Goal: Navigation & Orientation: Find specific page/section

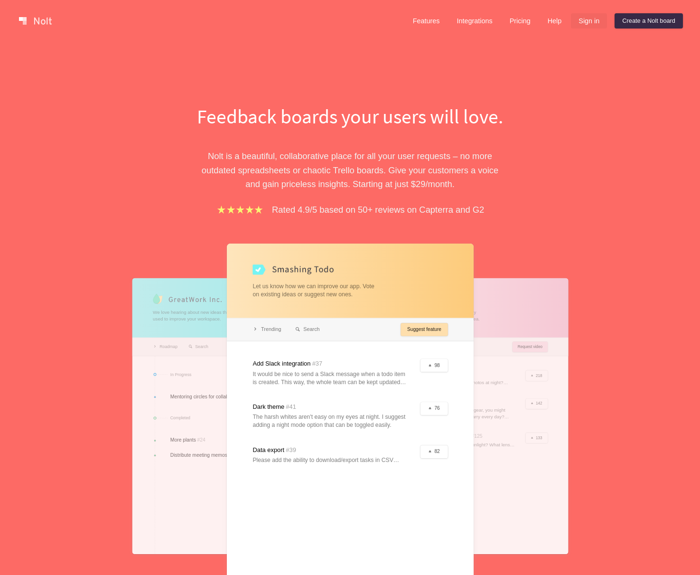
click at [597, 26] on link "Sign in" at bounding box center [589, 20] width 36 height 15
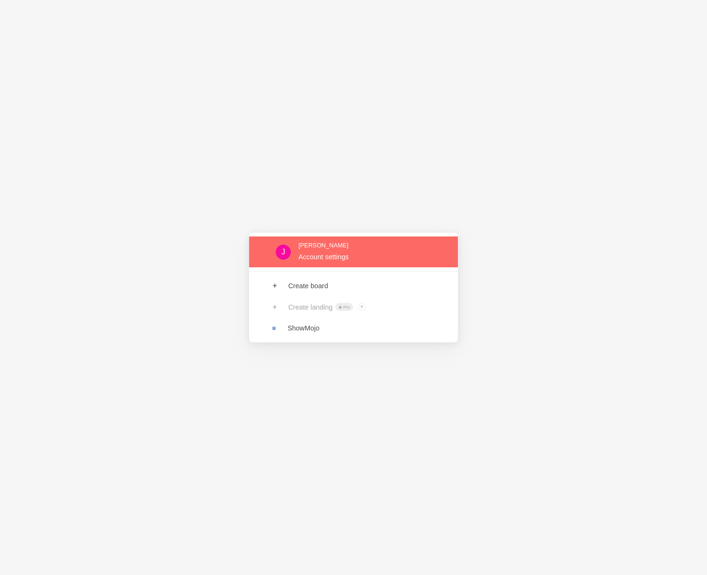
click at [321, 254] on link at bounding box center [353, 251] width 209 height 31
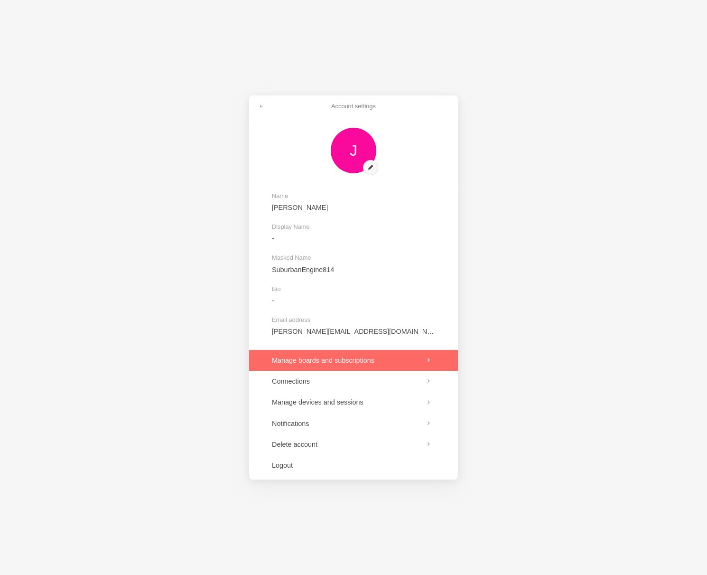
click at [351, 358] on link at bounding box center [353, 360] width 209 height 21
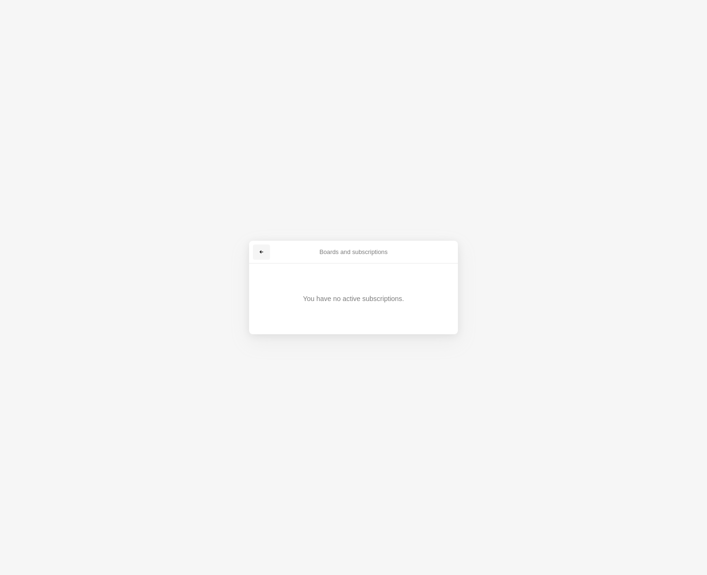
click at [261, 256] on link at bounding box center [261, 252] width 17 height 15
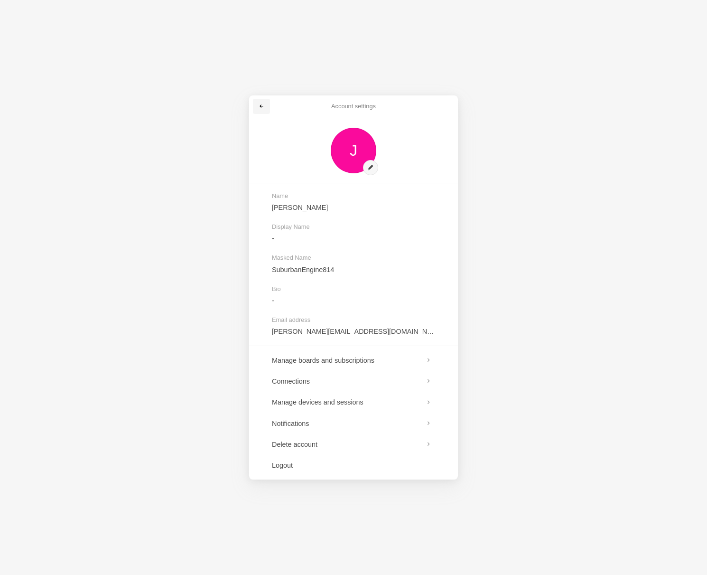
click at [266, 108] on link at bounding box center [261, 106] width 17 height 15
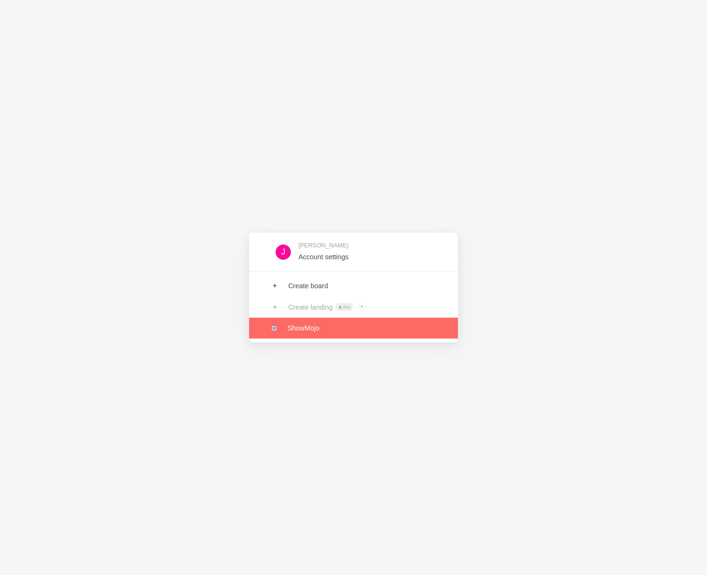
click at [309, 333] on link at bounding box center [353, 328] width 209 height 21
